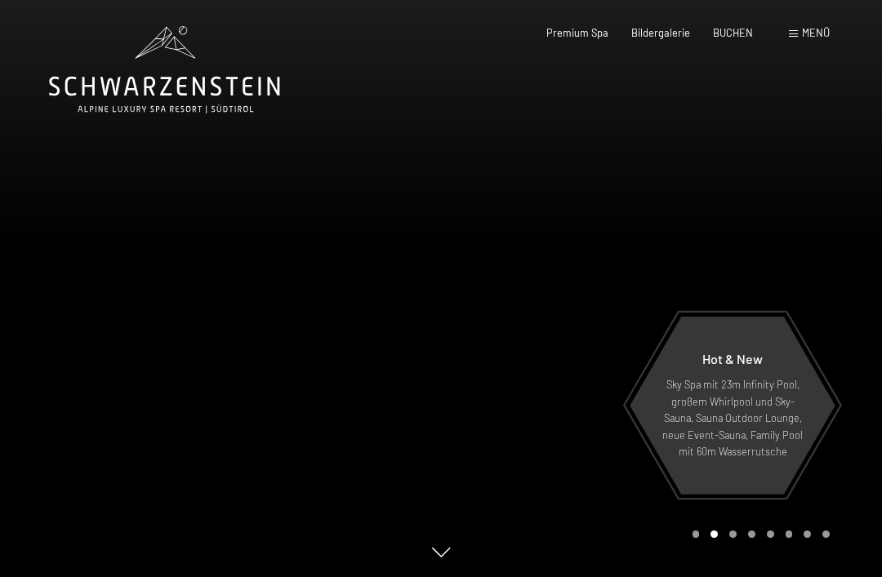
click at [741, 33] on span "BUCHEN" at bounding box center [733, 32] width 40 height 13
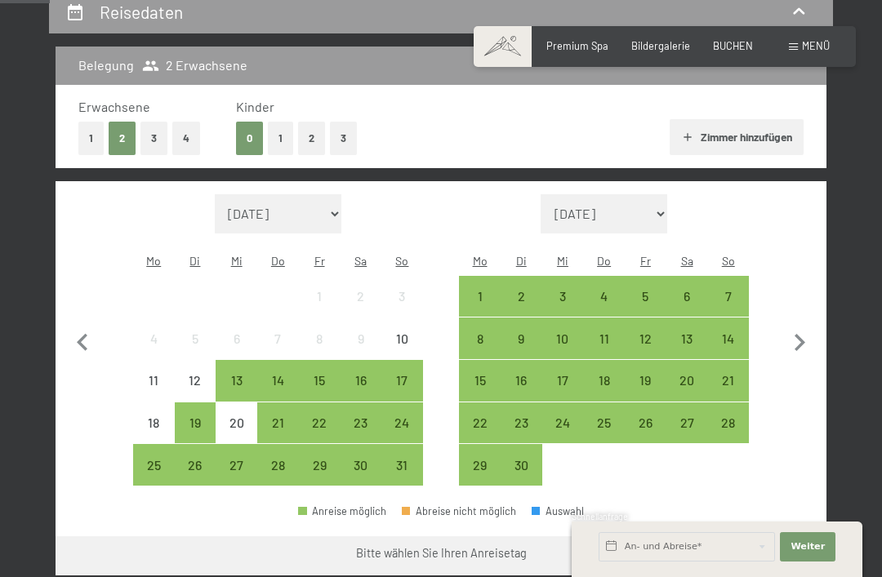
scroll to position [323, 0]
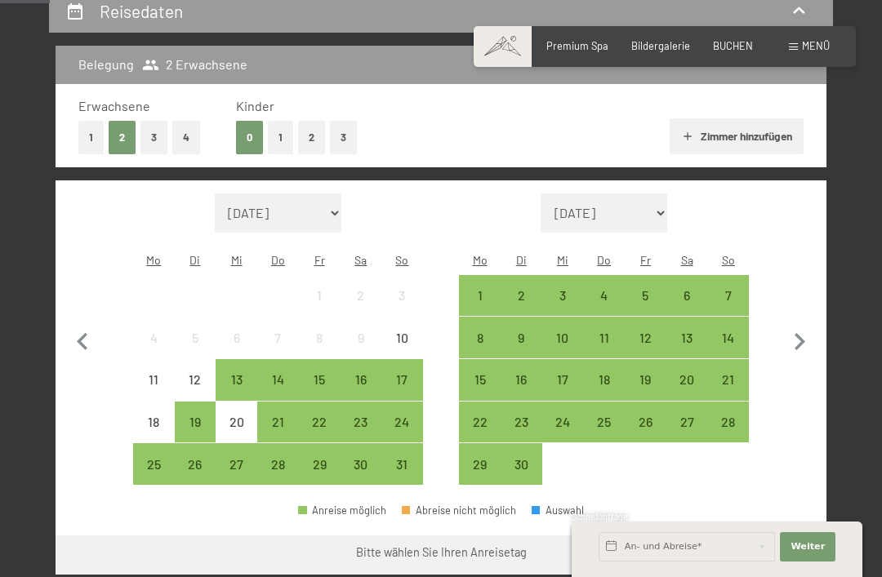
click at [287, 344] on span "Einwilligung Marketing*" at bounding box center [350, 336] width 135 height 16
click at [274, 344] on input "Einwilligung Marketing*" at bounding box center [266, 336] width 16 height 16
click at [243, 373] on div "13" at bounding box center [236, 392] width 38 height 38
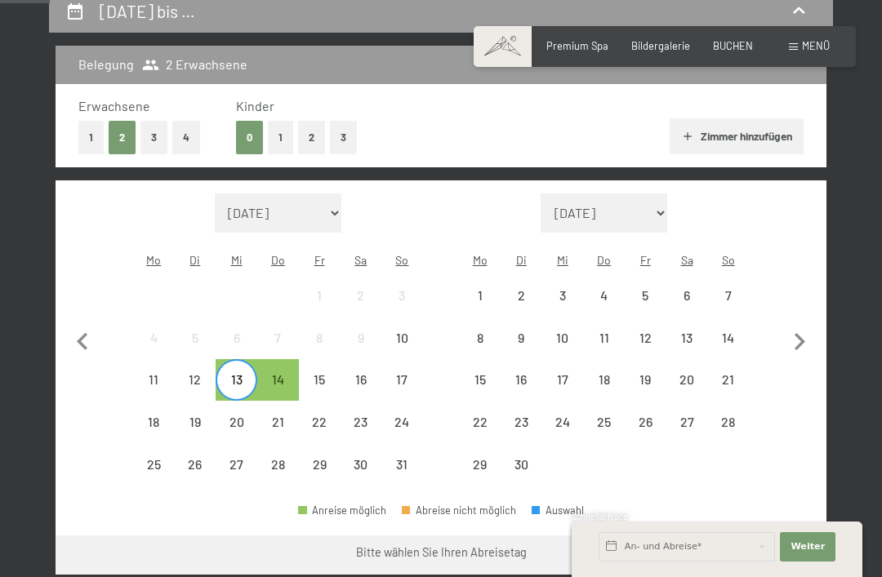
click at [285, 344] on span "Einwilligung Marketing*" at bounding box center [350, 336] width 135 height 16
click at [274, 344] on input "Einwilligung Marketing*" at bounding box center [266, 336] width 16 height 16
click at [278, 344] on label "Einwilligung Marketing*" at bounding box center [345, 336] width 143 height 16
click at [274, 344] on input "Einwilligung Marketing*" at bounding box center [266, 336] width 16 height 16
checkbox input "false"
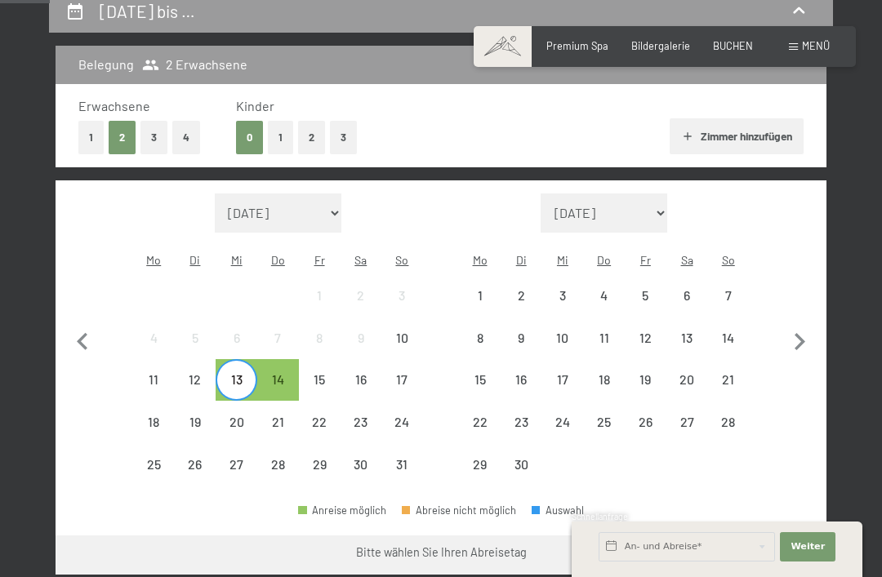
click at [265, 373] on div "14" at bounding box center [278, 392] width 38 height 38
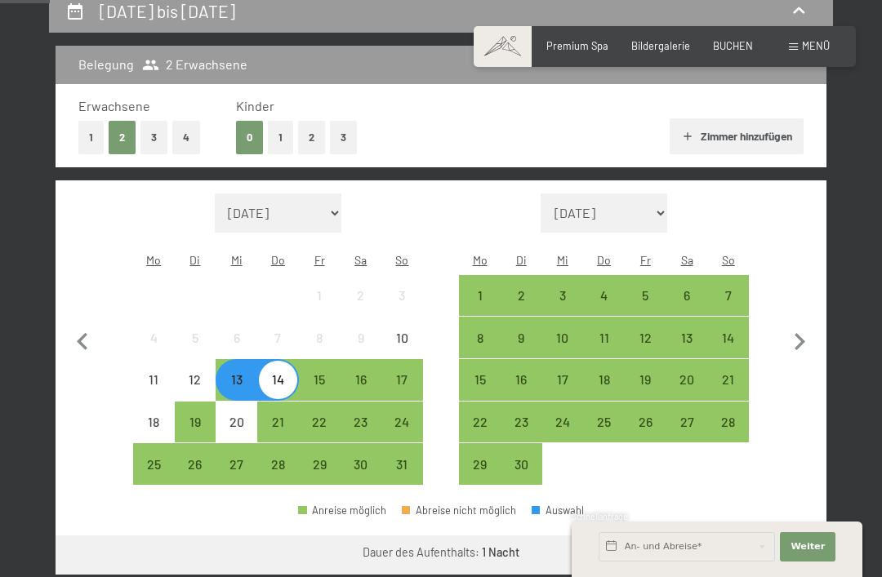
click at [292, 373] on div "14" at bounding box center [278, 392] width 38 height 38
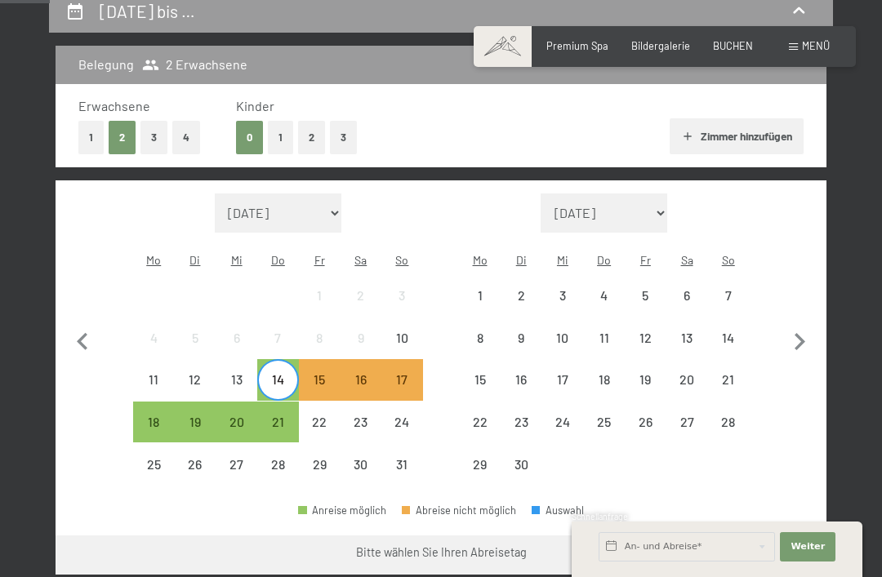
click at [160, 416] on div "18" at bounding box center [154, 435] width 38 height 38
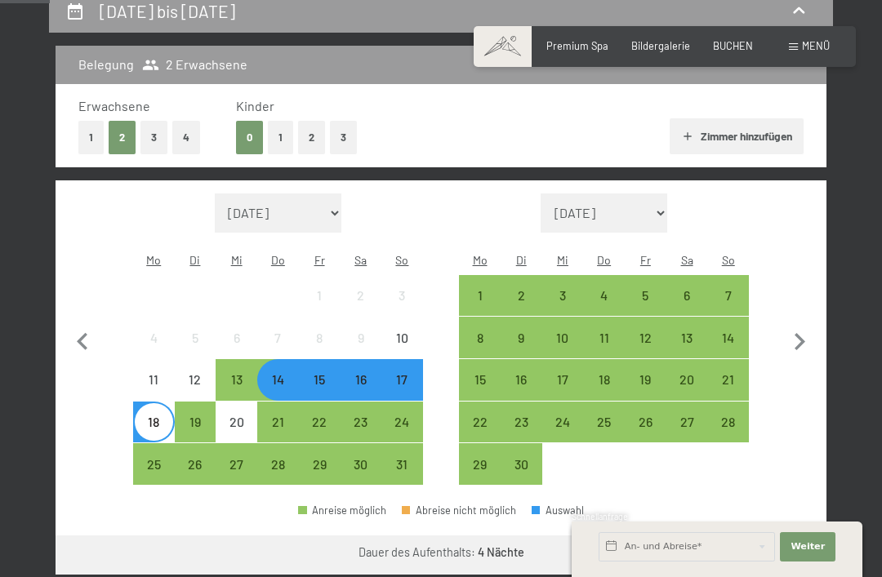
click at [743, 536] on button "Weiter zu „Zimmer“" at bounding box center [753, 555] width 146 height 39
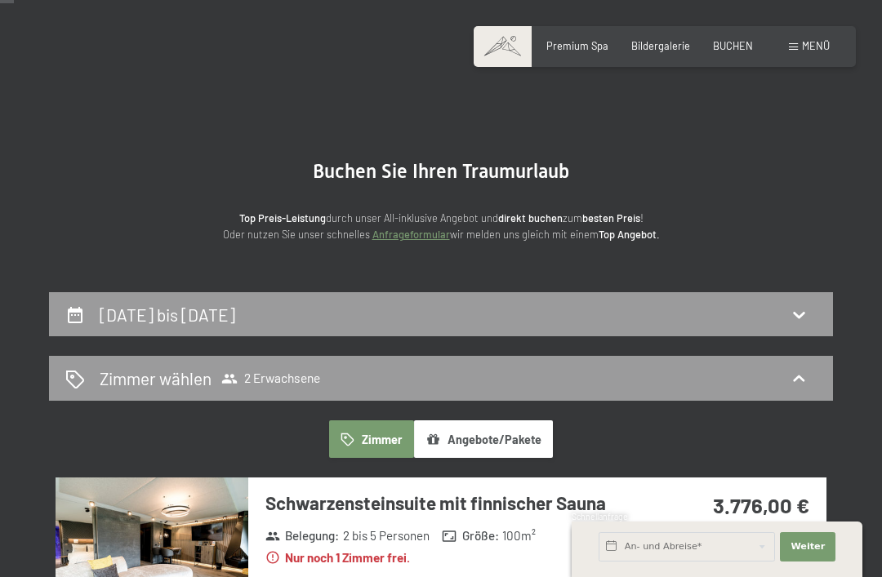
scroll to position [0, 0]
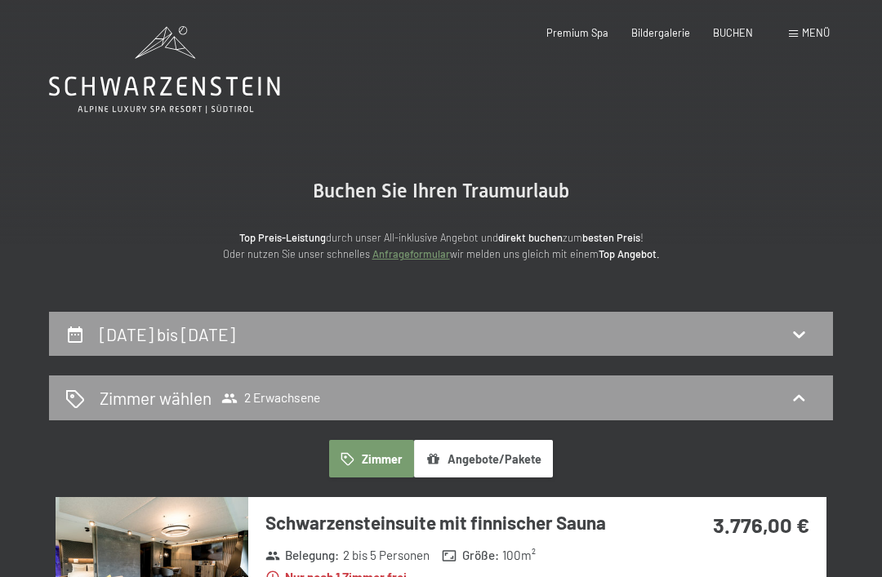
click at [422, 257] on link "Anfrageformular" at bounding box center [411, 253] width 78 height 13
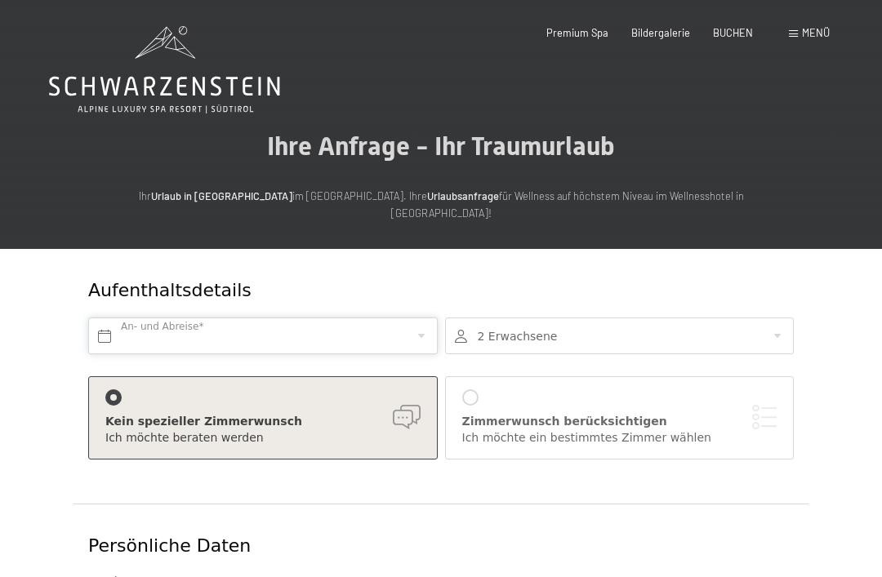
click at [194, 321] on input "text" at bounding box center [263, 336] width 350 height 37
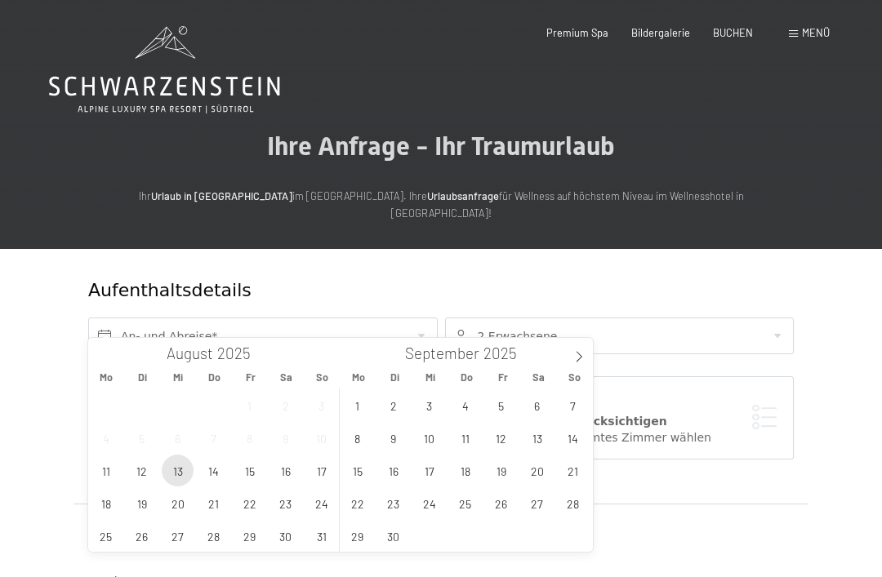
click at [187, 472] on span "13" at bounding box center [178, 471] width 32 height 32
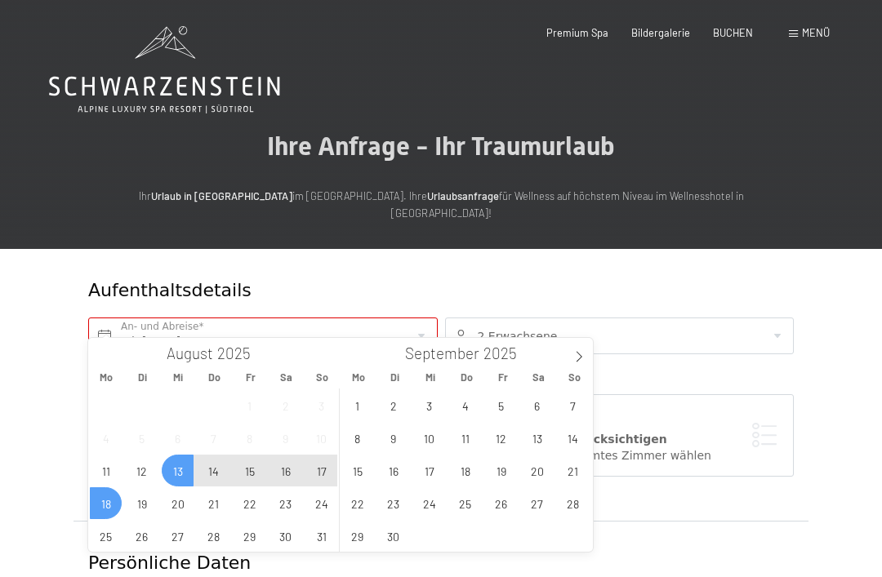
click at [118, 506] on span "18" at bounding box center [106, 504] width 32 height 32
type input "Mi. 13.08.2025 - Mo. 18.08.2025"
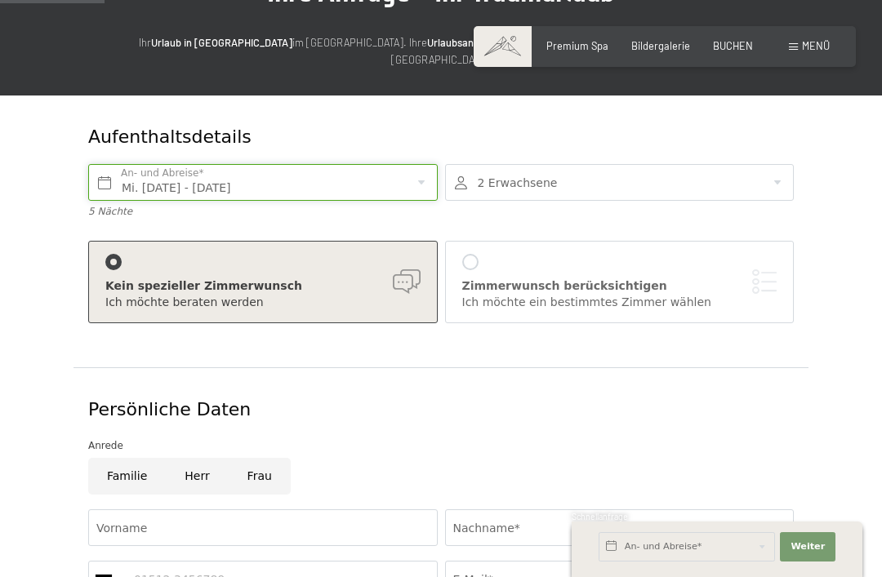
scroll to position [153, 0]
click at [196, 169] on input "Mi. 13.08.2025 - Mo. 18.08.2025" at bounding box center [263, 183] width 350 height 37
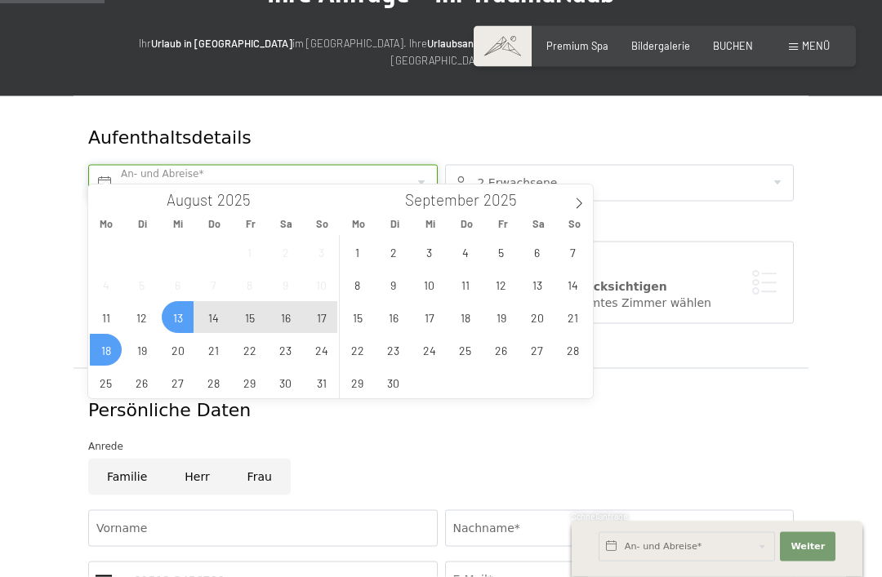
scroll to position [154, 0]
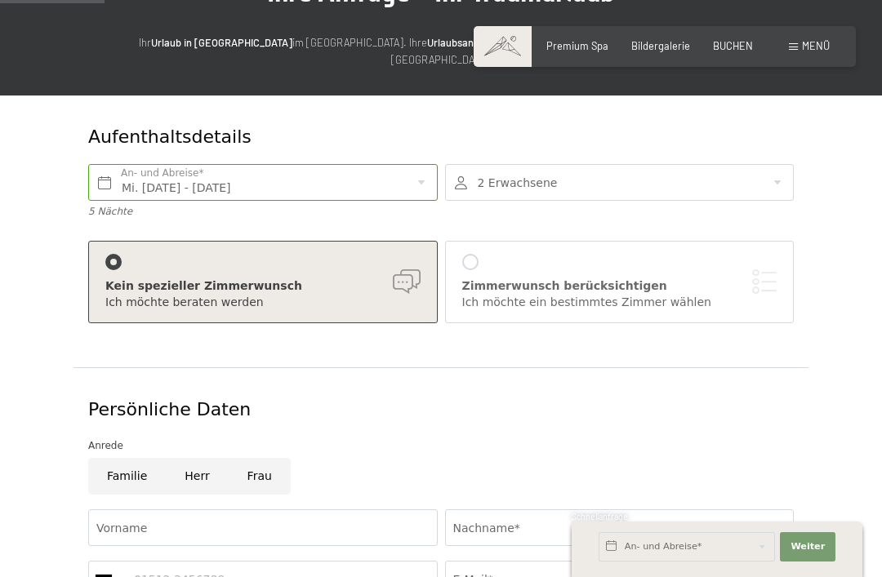
click at [852, 221] on div "Aufenthaltsdetails Mi. 13.08.2025 - Mo. 18.08.2025 An- und Abreise* 5 Nächte 2 …" at bounding box center [441, 487] width 882 height 782
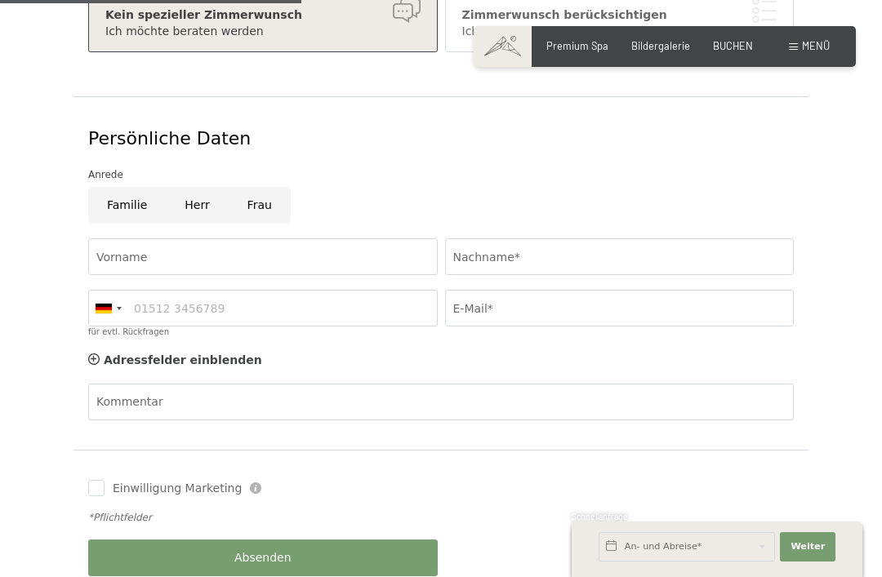
scroll to position [426, 0]
click at [226, 244] on input "Vorname" at bounding box center [263, 256] width 350 height 37
type input "Kristina"
click at [526, 238] on input "Nachname*" at bounding box center [620, 256] width 350 height 37
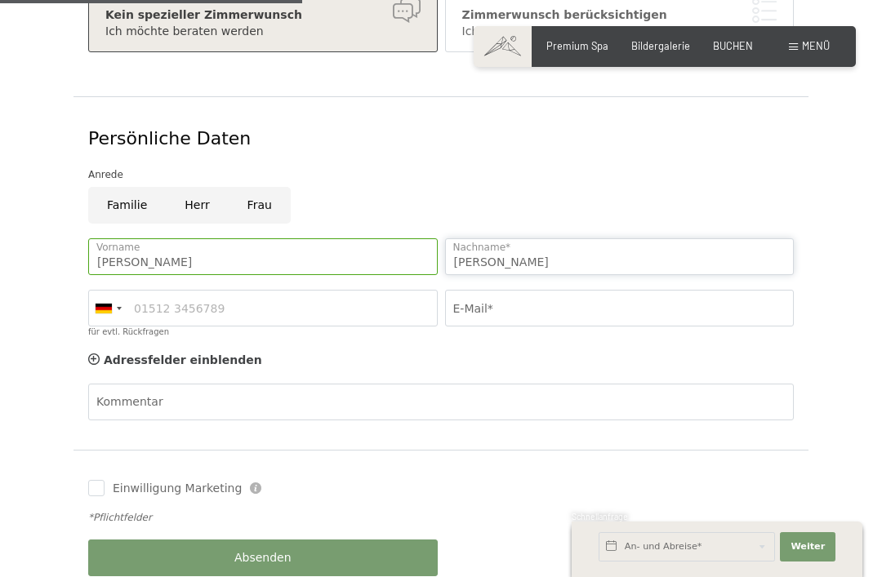
type input "Fischer"
click at [531, 290] on input "E-Mail*" at bounding box center [620, 308] width 350 height 37
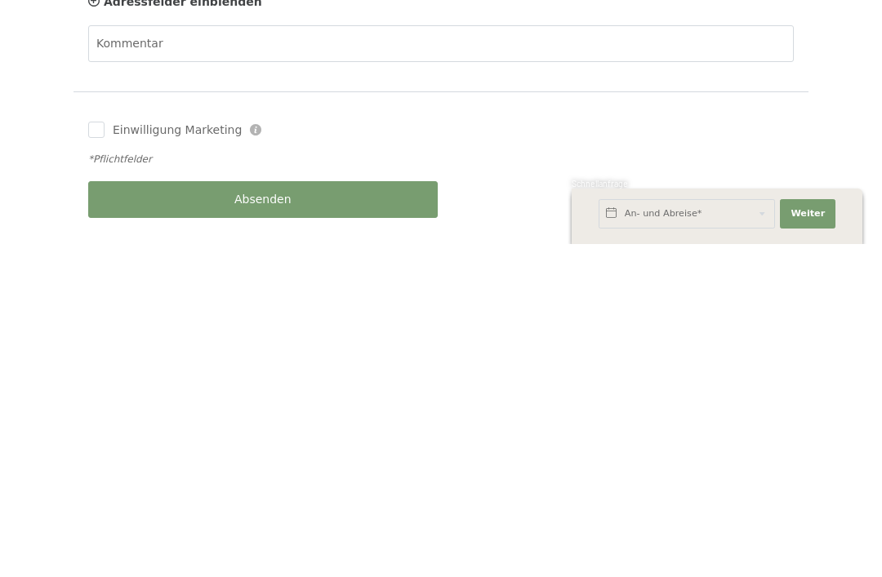
scroll to position [455, 0]
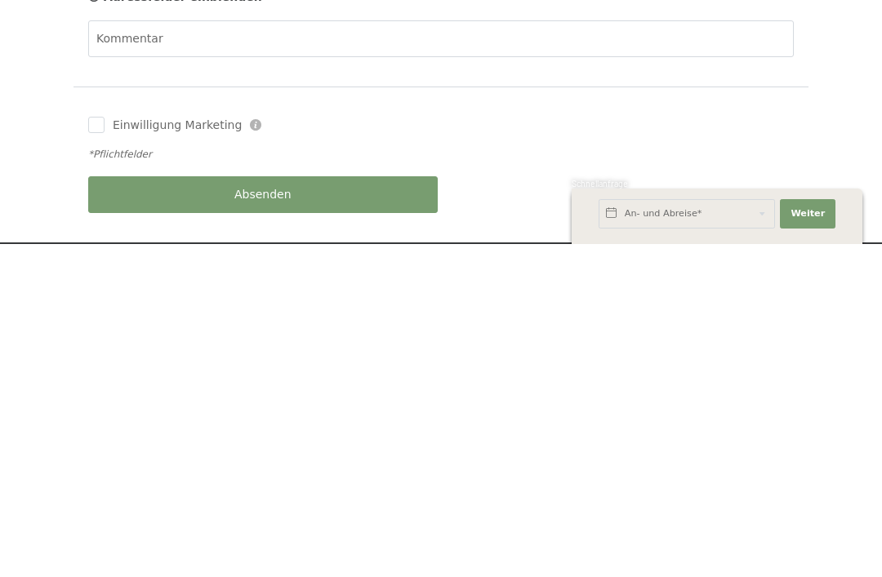
type input "ewafis@web.de"
click at [101, 450] on input "Einwilligung Marketing" at bounding box center [96, 458] width 16 height 16
checkbox input "true"
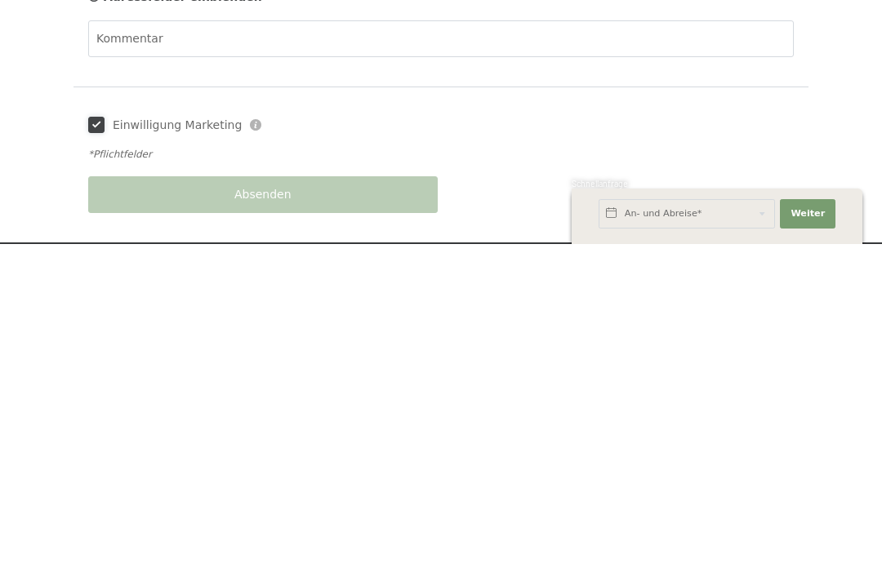
scroll to position [788, 0]
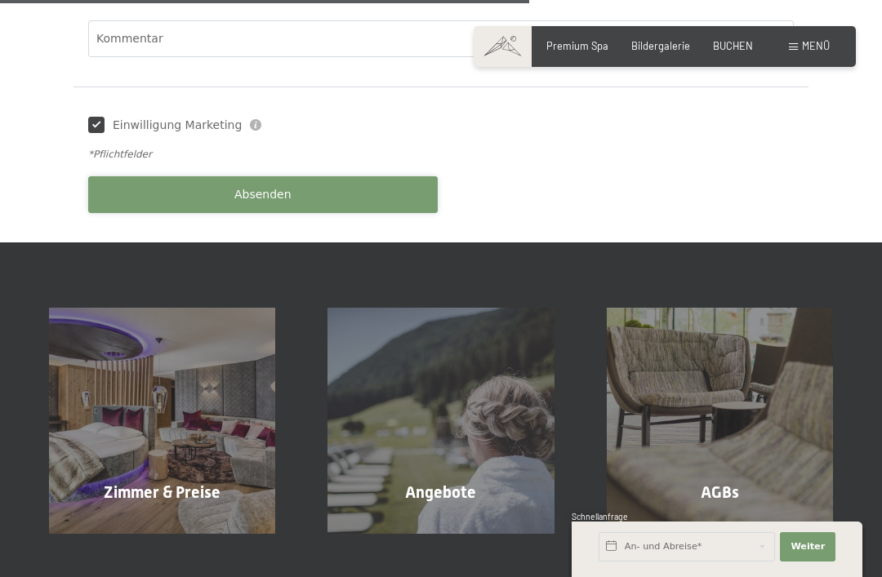
click at [297, 179] on button "Absenden" at bounding box center [263, 194] width 350 height 37
